Goal: Task Accomplishment & Management: Use online tool/utility

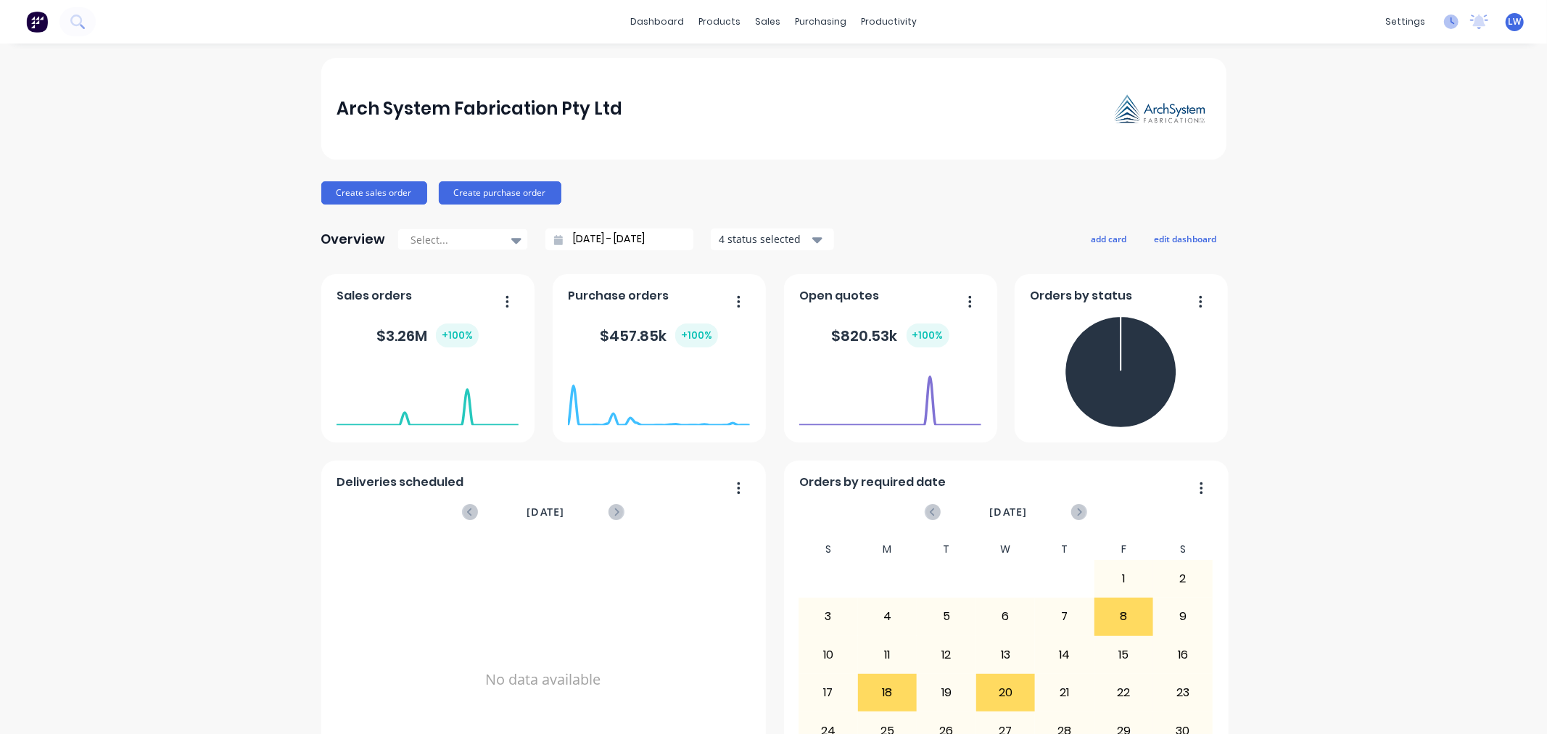
click at [1450, 22] on icon at bounding box center [1452, 20] width 4 height 7
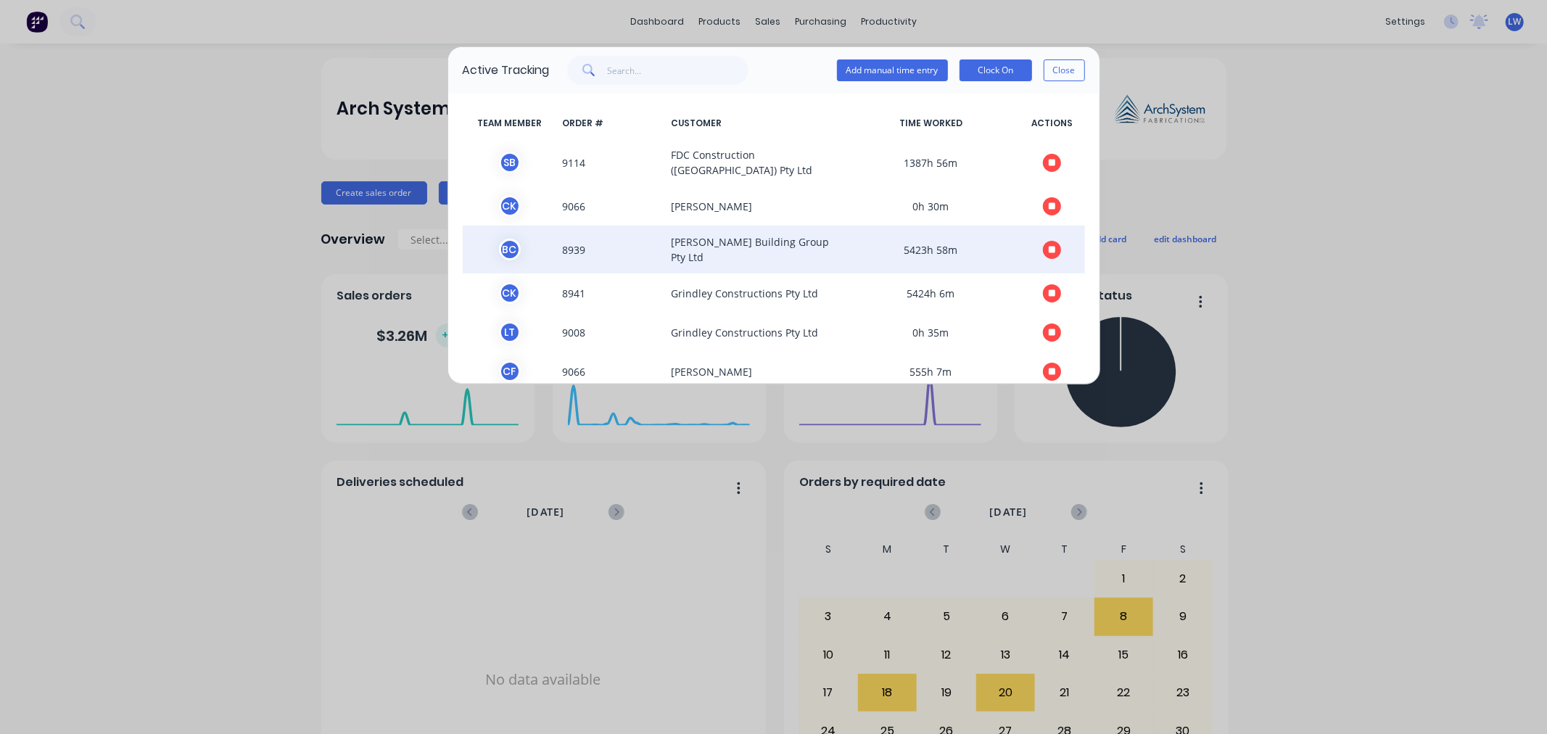
click at [1049, 246] on icon "button" at bounding box center [1052, 249] width 7 height 7
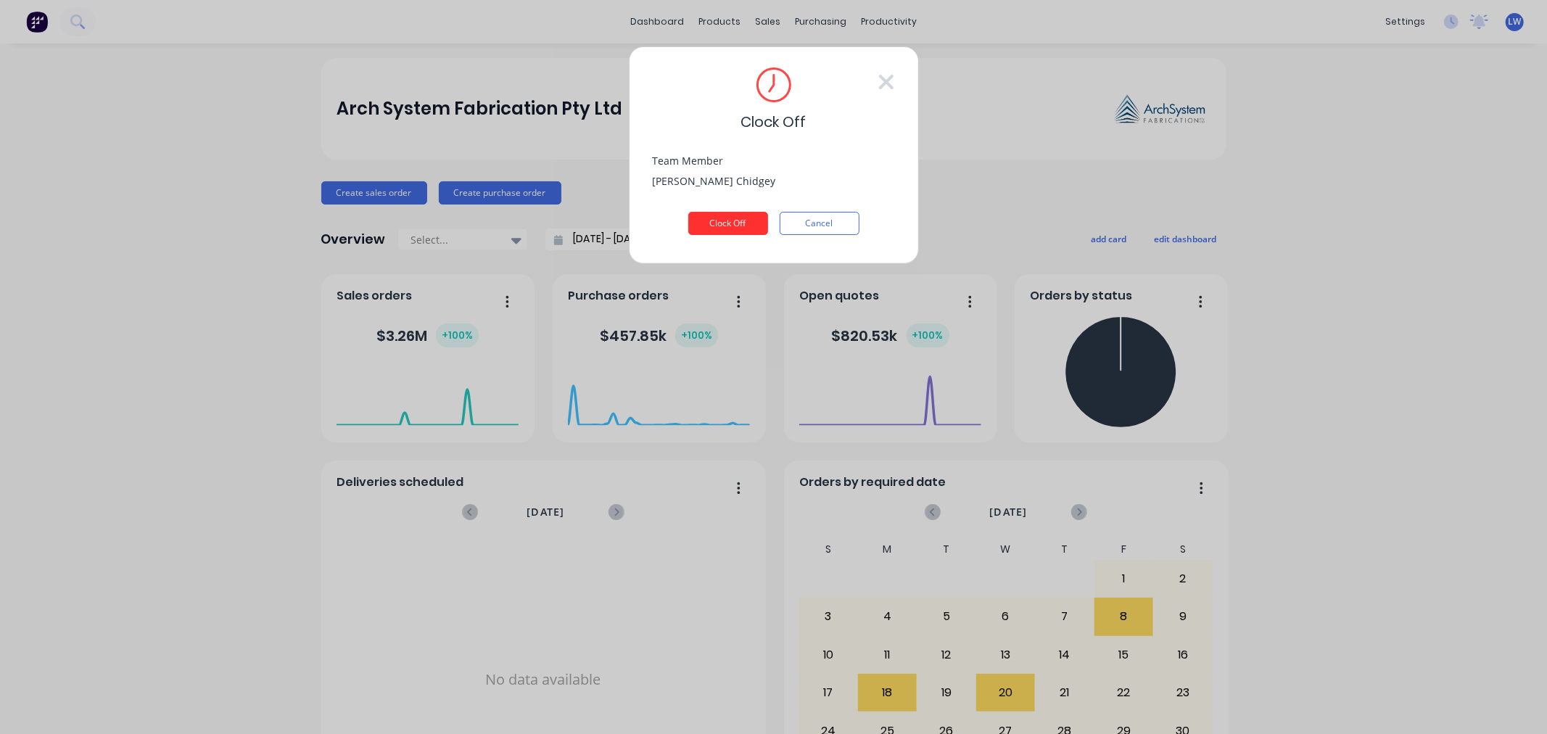
click at [708, 220] on button "Clock Off" at bounding box center [728, 223] width 80 height 23
click at [733, 220] on button "Clock Off" at bounding box center [728, 223] width 80 height 23
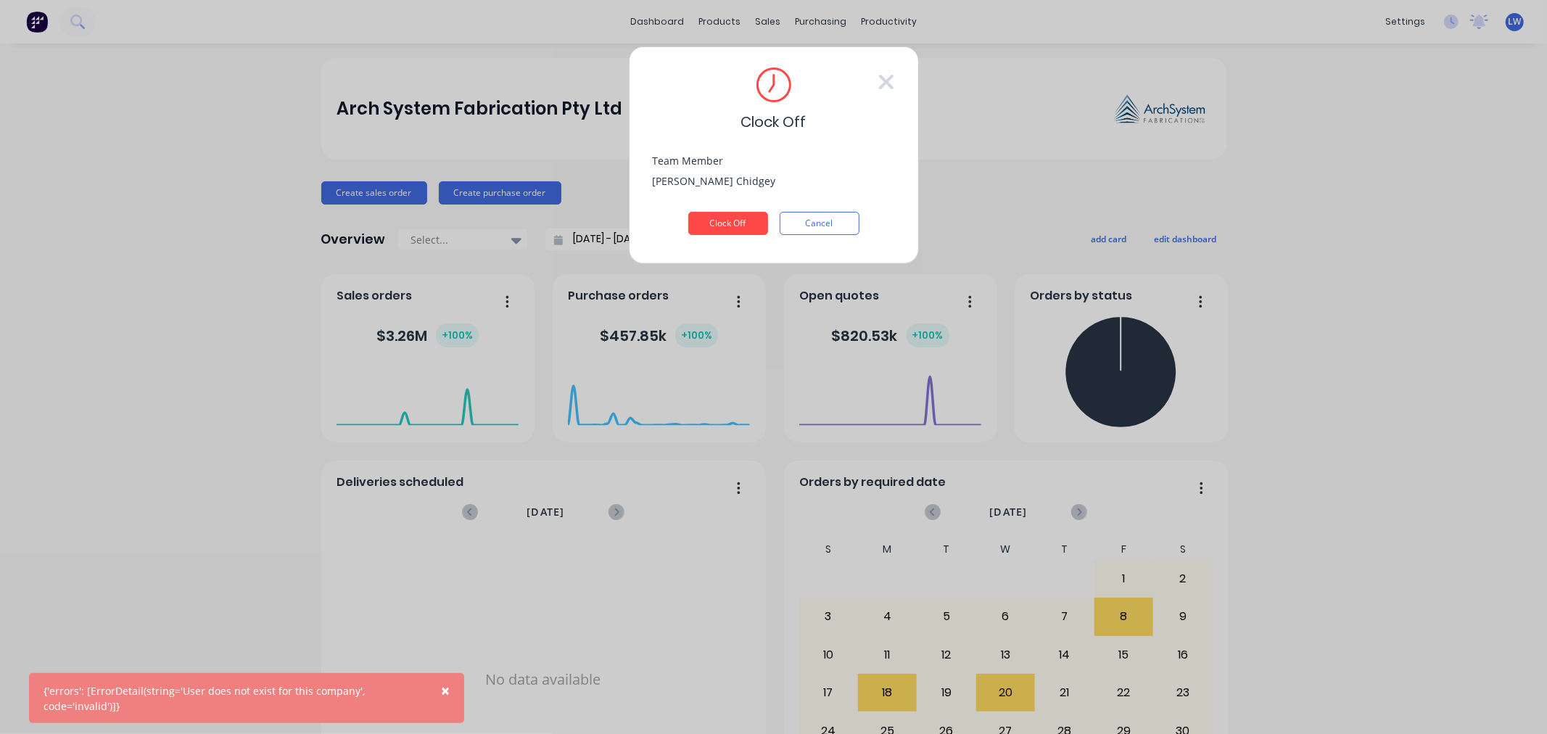
click at [444, 687] on span "×" at bounding box center [445, 690] width 9 height 20
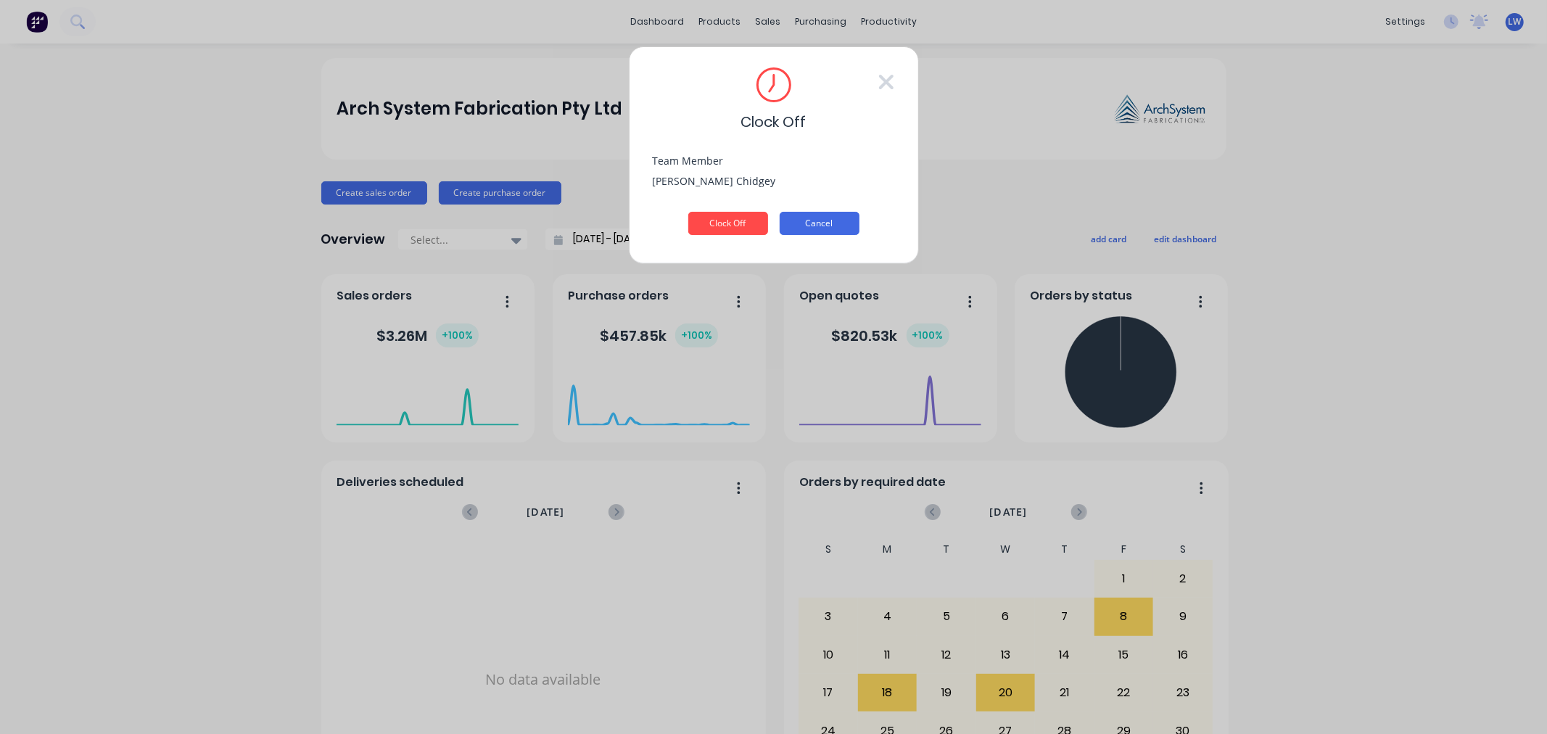
click at [836, 219] on button "Cancel" at bounding box center [820, 223] width 80 height 23
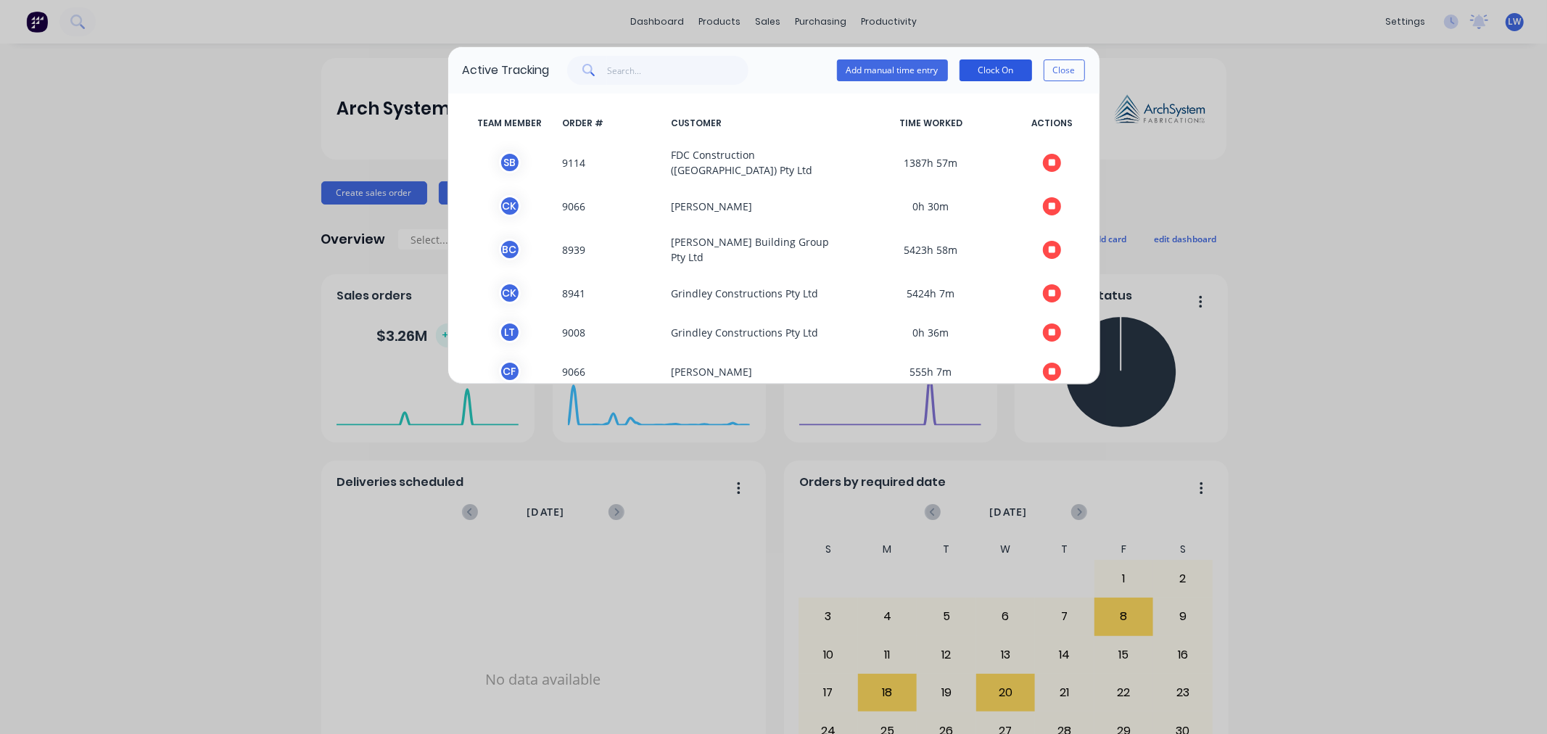
click at [988, 61] on button "Clock On" at bounding box center [995, 70] width 73 height 22
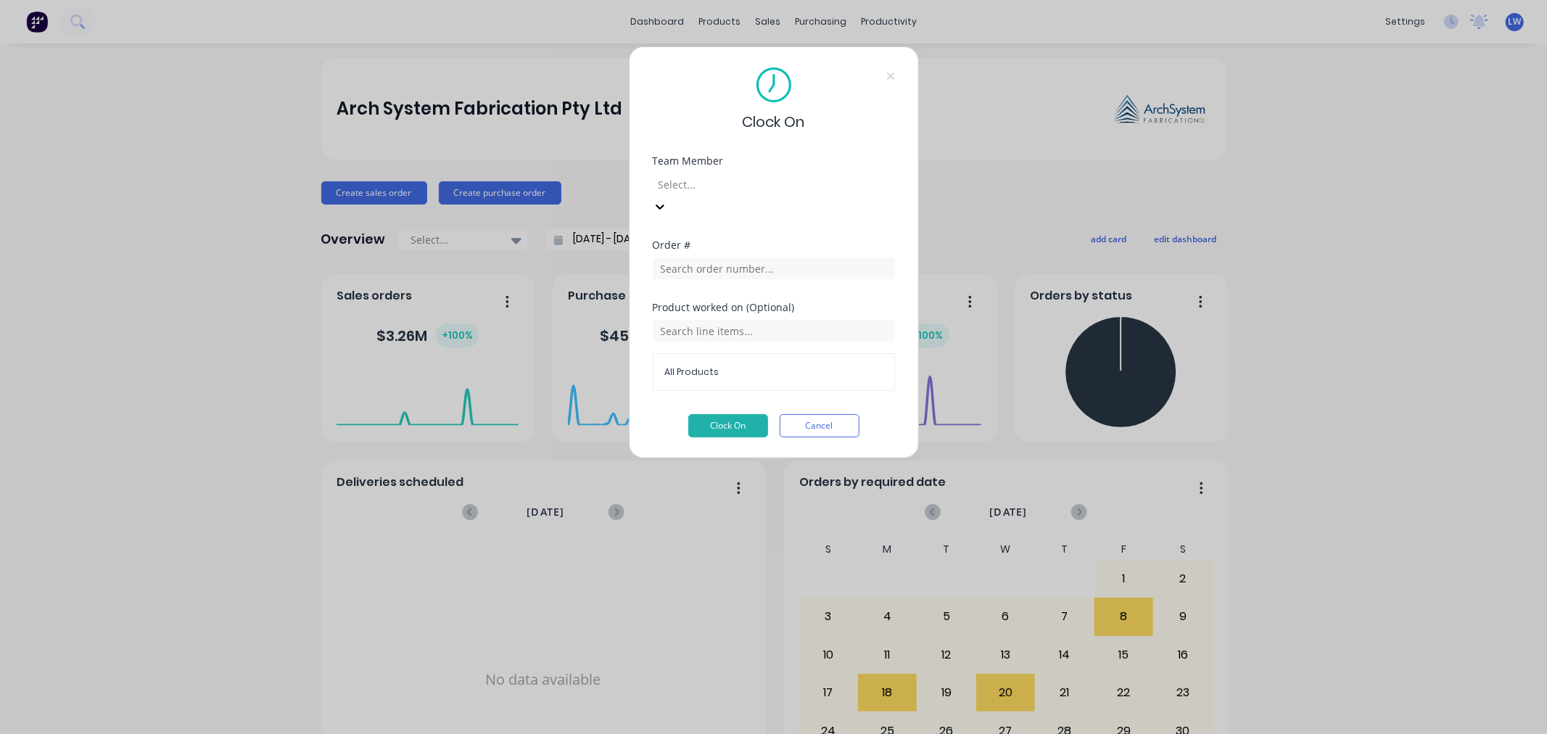
click at [821, 190] on div at bounding box center [761, 184] width 209 height 18
click at [872, 136] on div "Clock On Team Member Select... Order # Product worked on (Optional) All Product…" at bounding box center [774, 252] width 290 height 412
click at [817, 414] on button "Cancel" at bounding box center [820, 425] width 80 height 23
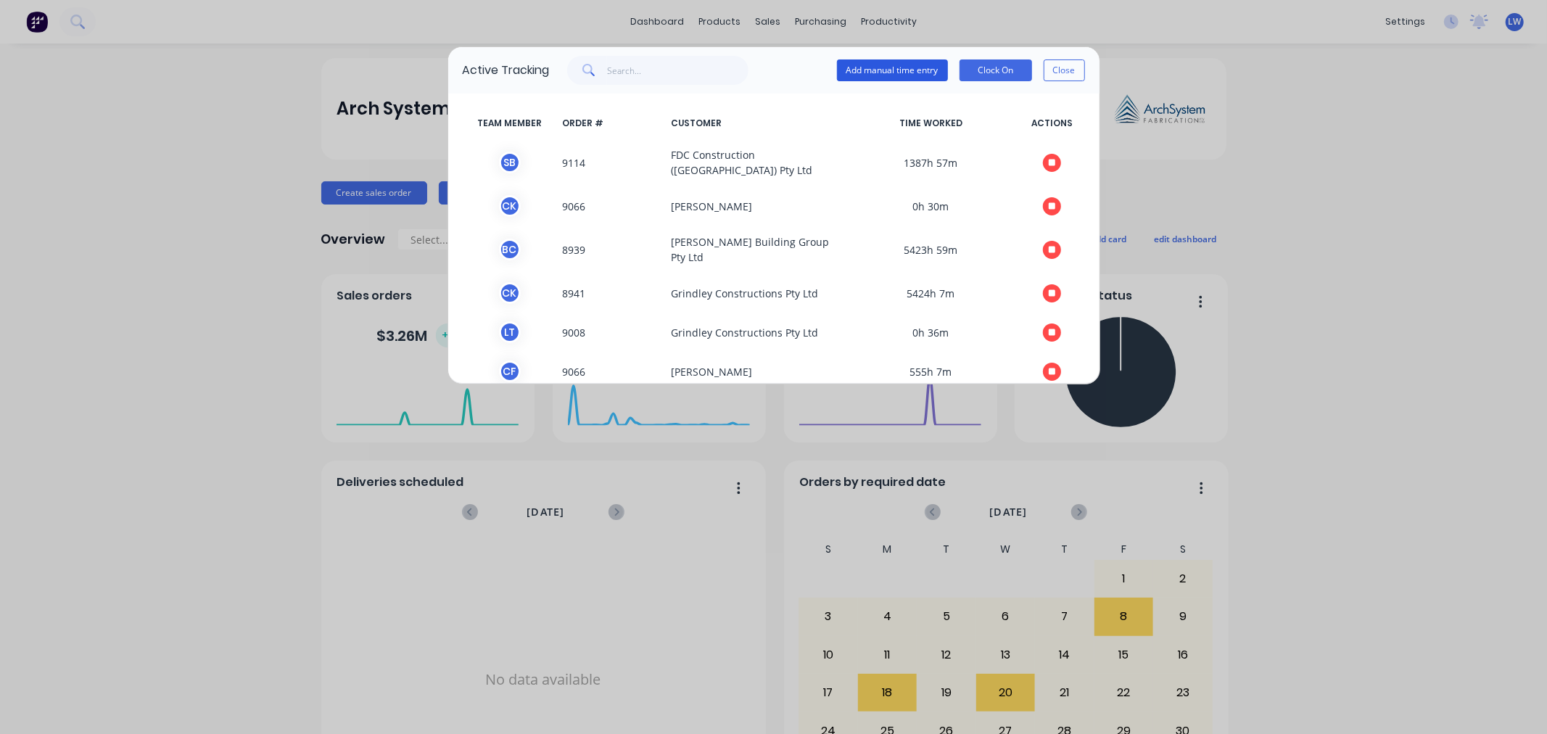
click at [873, 70] on button "Add manual time entry" at bounding box center [892, 70] width 111 height 22
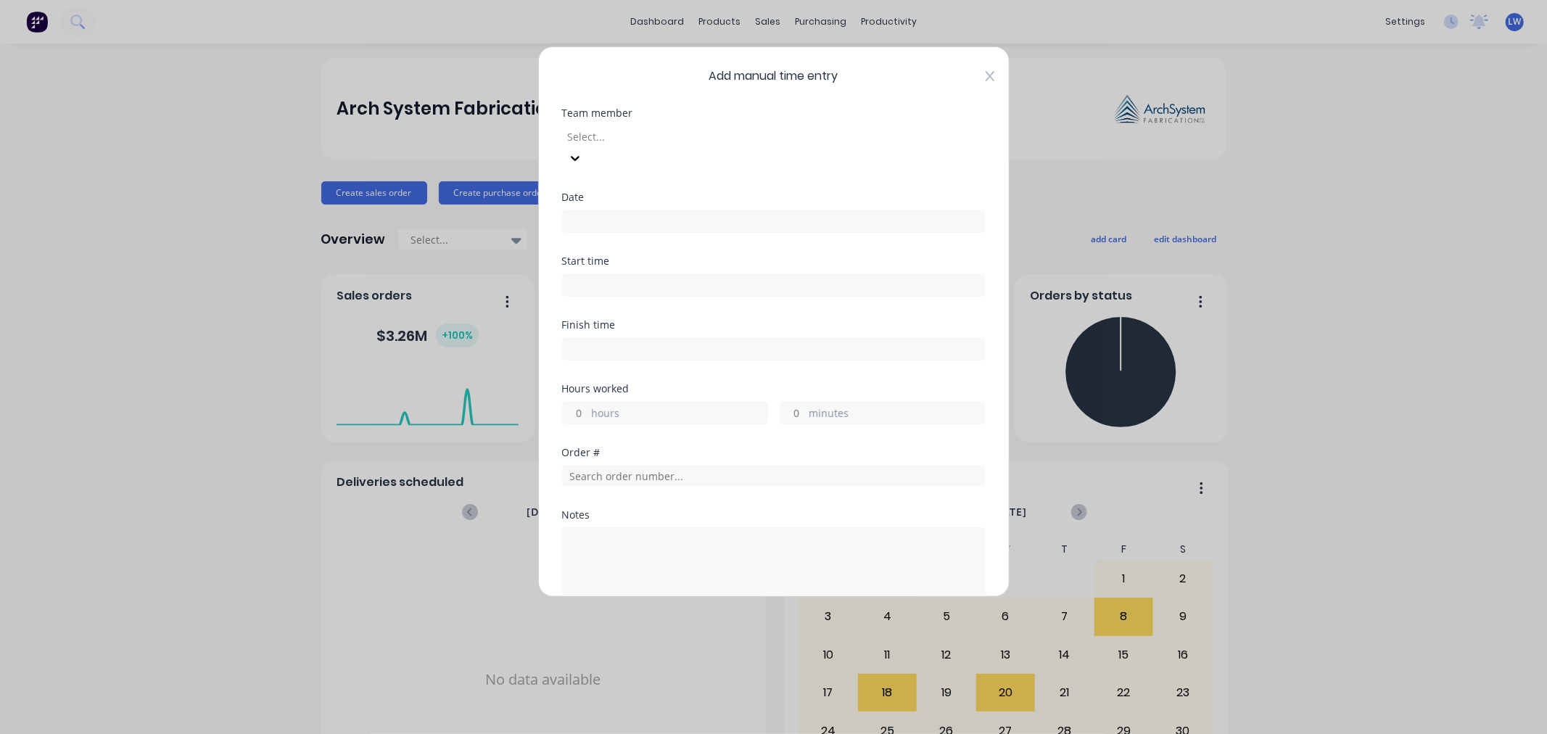
click at [985, 73] on icon at bounding box center [989, 76] width 9 height 12
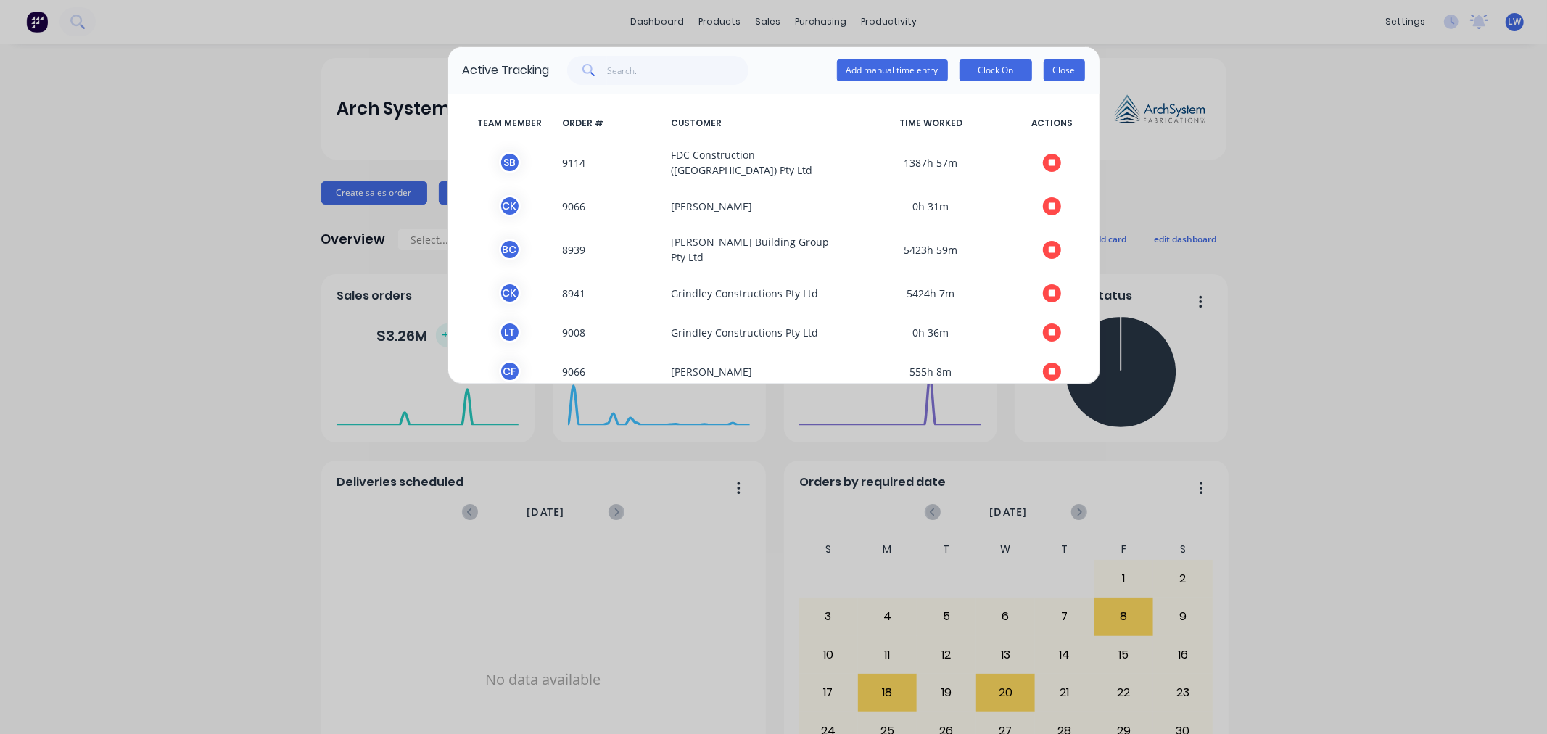
click at [1052, 62] on button "Close" at bounding box center [1063, 70] width 41 height 22
